Goal: Task Accomplishment & Management: Manage account settings

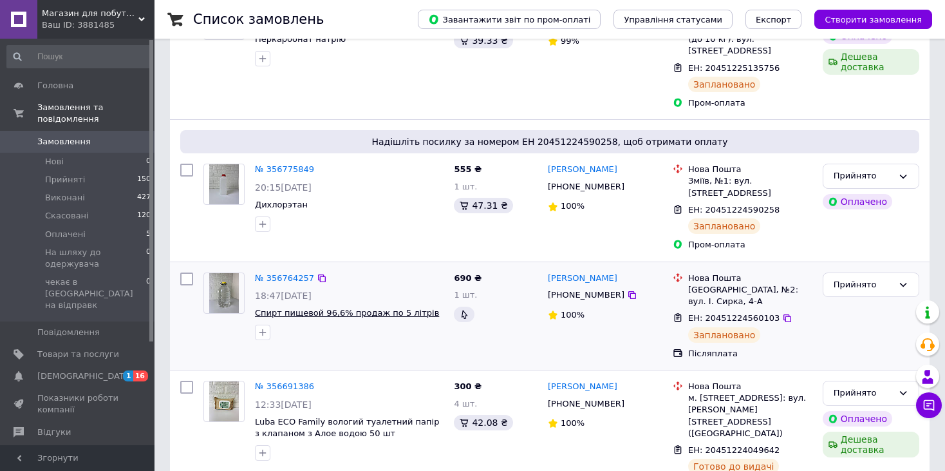
scroll to position [193, 0]
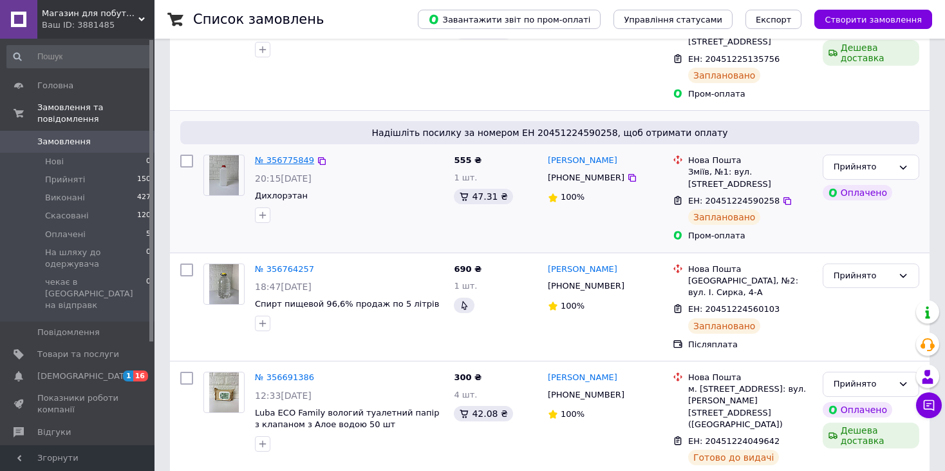
click at [292, 155] on link "№ 356775849" at bounding box center [284, 160] width 59 height 10
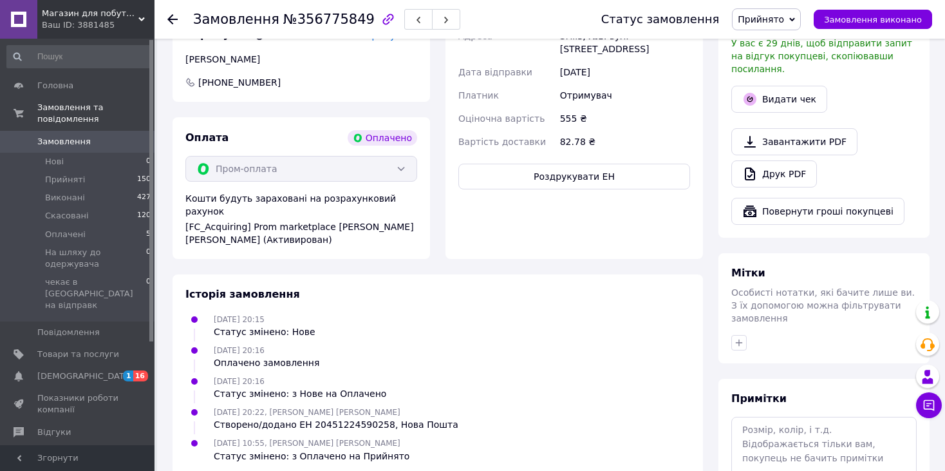
scroll to position [451, 0]
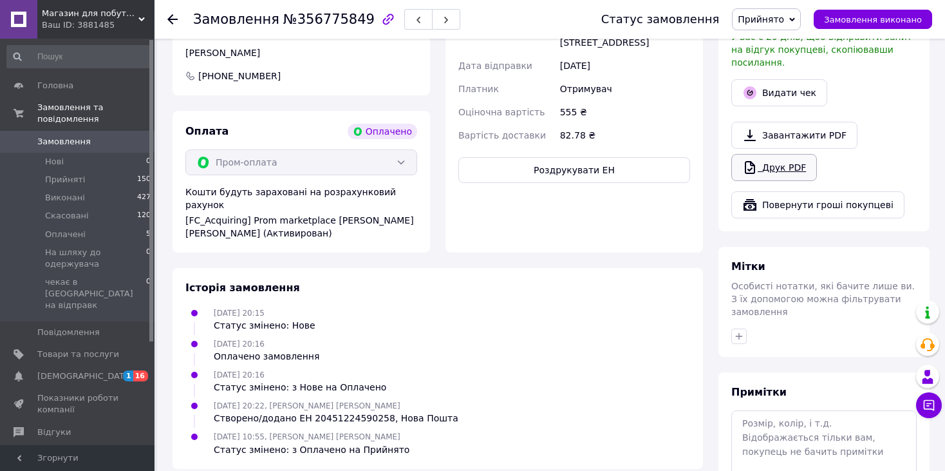
click at [777, 155] on link "Друк PDF" at bounding box center [775, 167] width 86 height 27
click at [170, 21] on use at bounding box center [172, 19] width 10 height 10
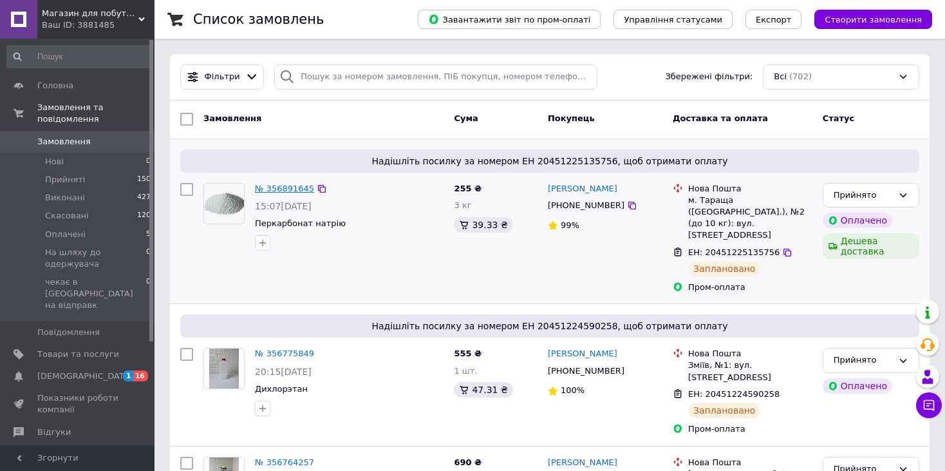
click at [290, 191] on link "№ 356891645" at bounding box center [284, 189] width 59 height 10
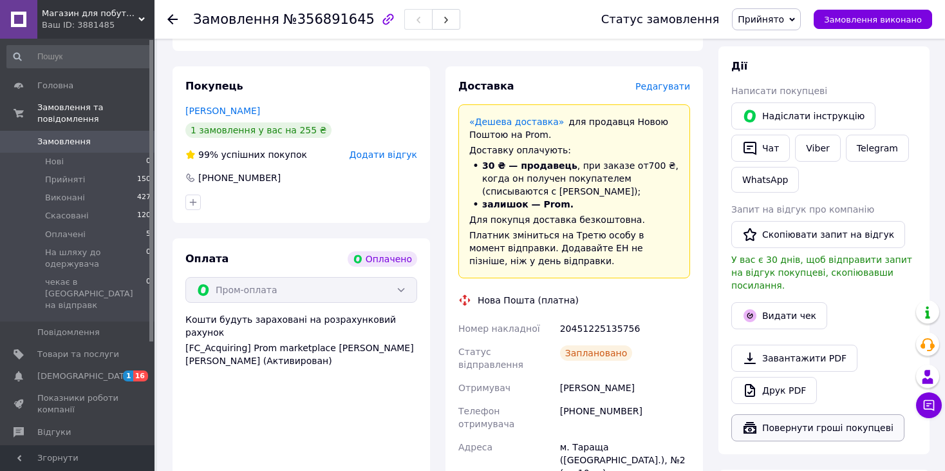
scroll to position [330, 0]
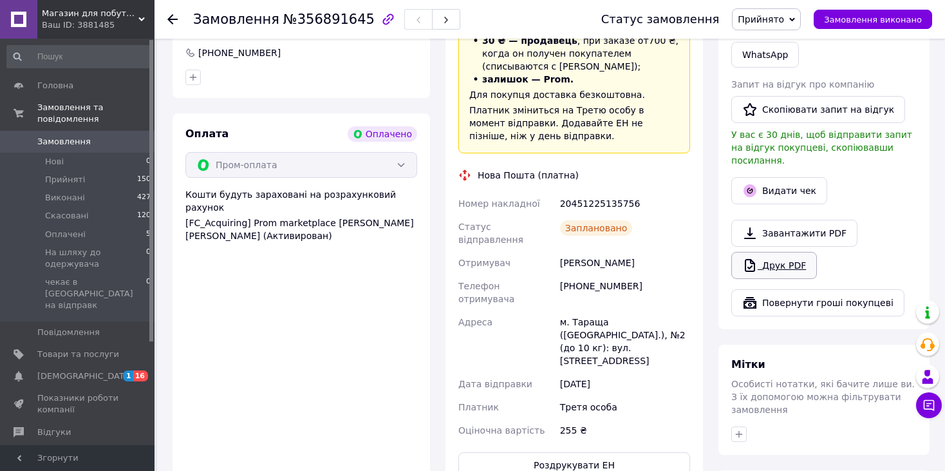
click at [781, 256] on link "Друк PDF" at bounding box center [775, 265] width 86 height 27
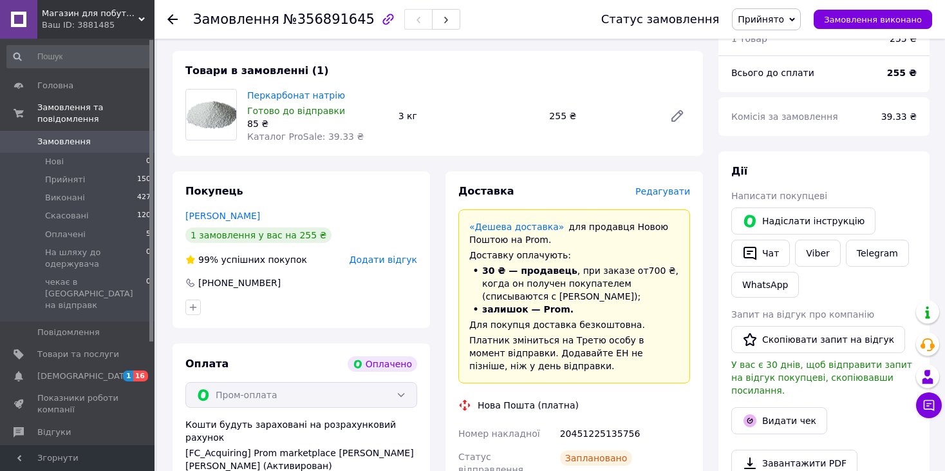
scroll to position [0, 0]
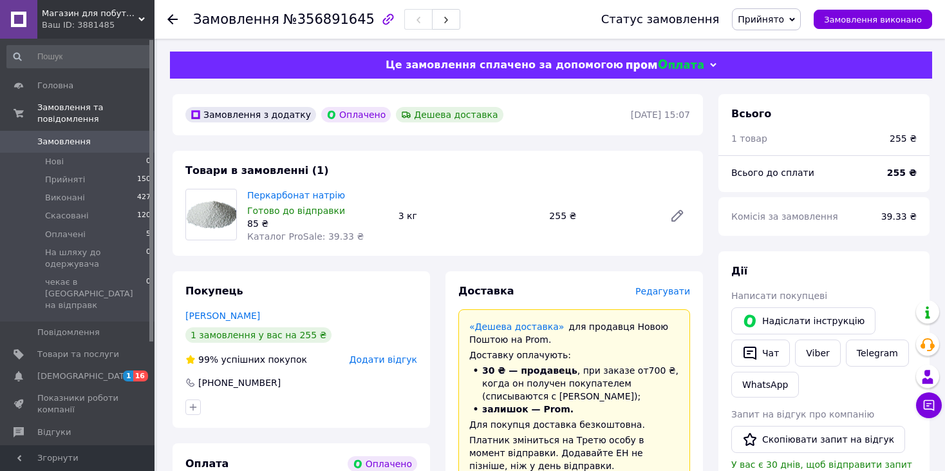
click at [172, 13] on div at bounding box center [172, 19] width 10 height 13
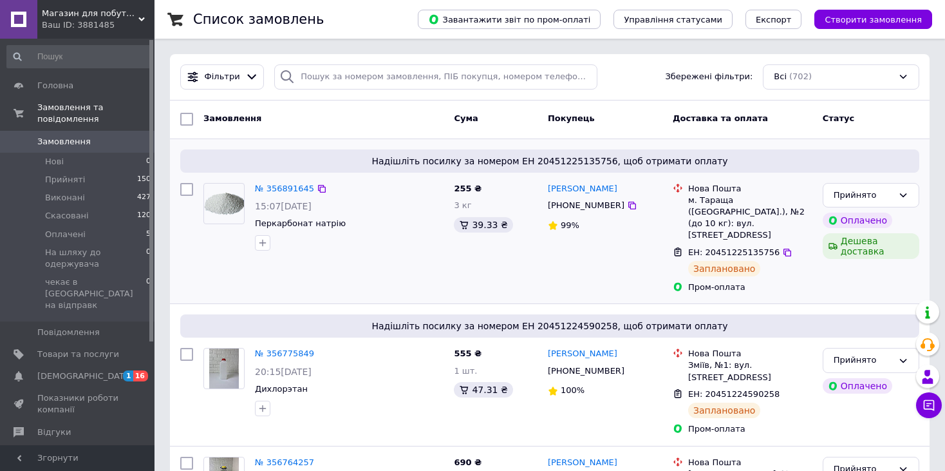
drag, startPoint x: 884, startPoint y: 279, endPoint x: 858, endPoint y: 283, distance: 25.5
click at [883, 280] on div "Прийнято Оплачено Дешева доставка" at bounding box center [871, 238] width 107 height 121
